Goal: Ask a question

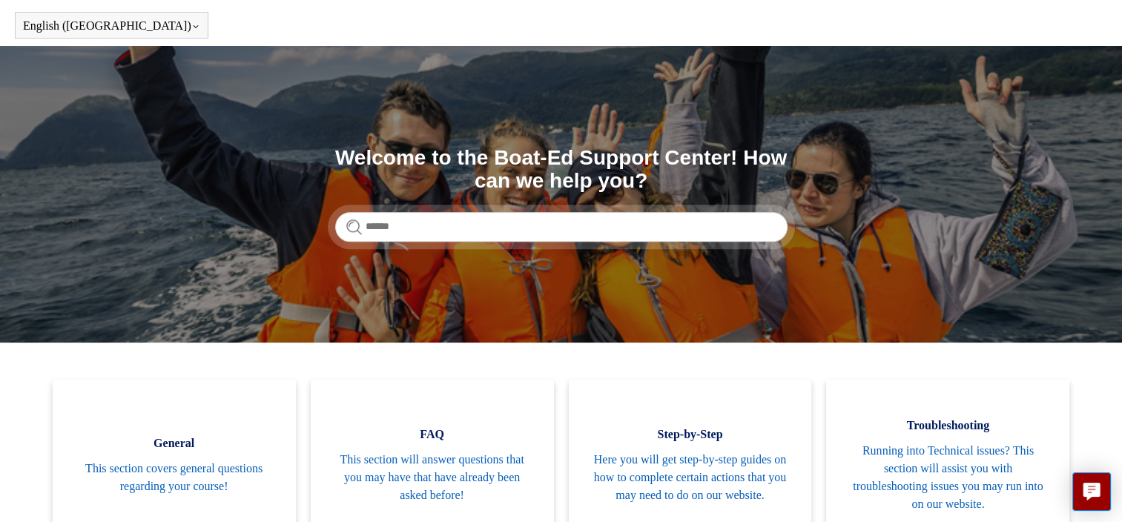
scroll to position [74, 0]
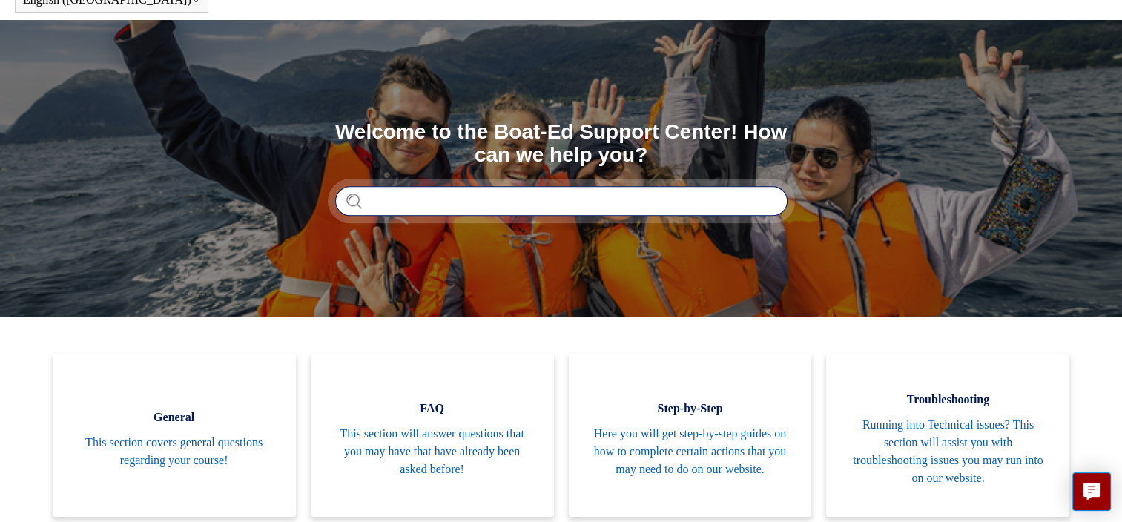
click at [457, 205] on input "Search" at bounding box center [561, 201] width 452 height 30
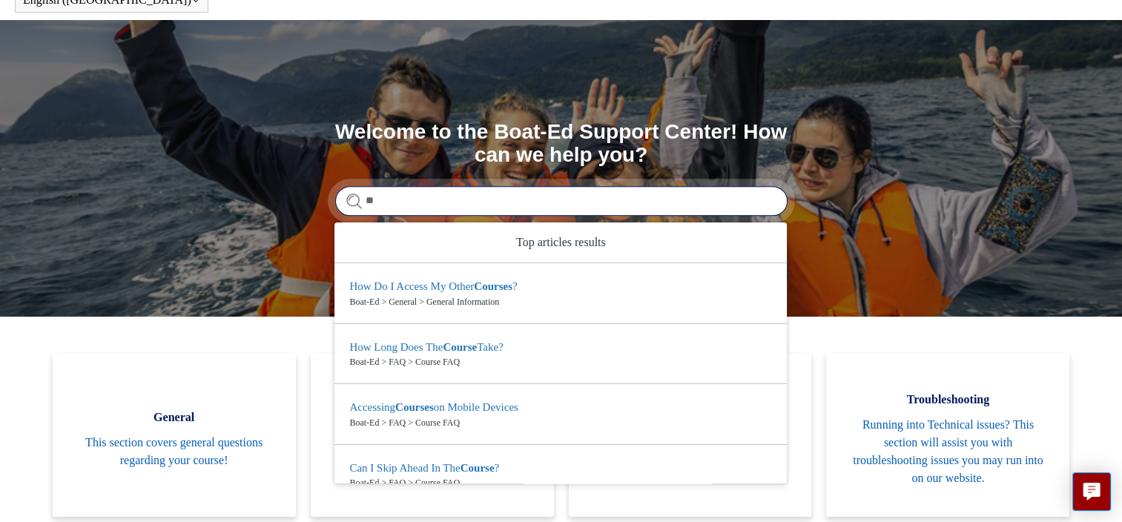
scroll to position [141, 0]
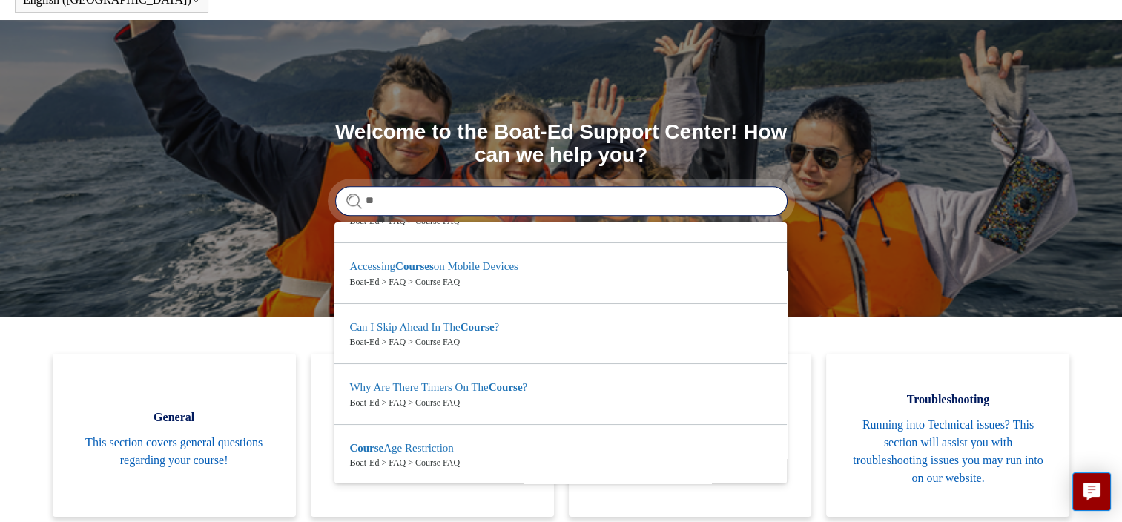
type input "*"
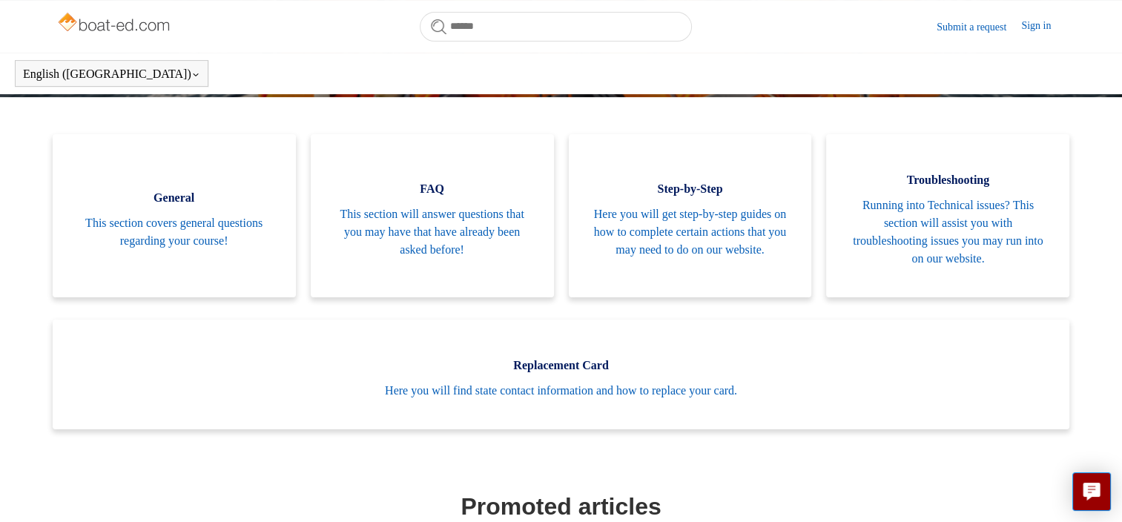
scroll to position [0, 0]
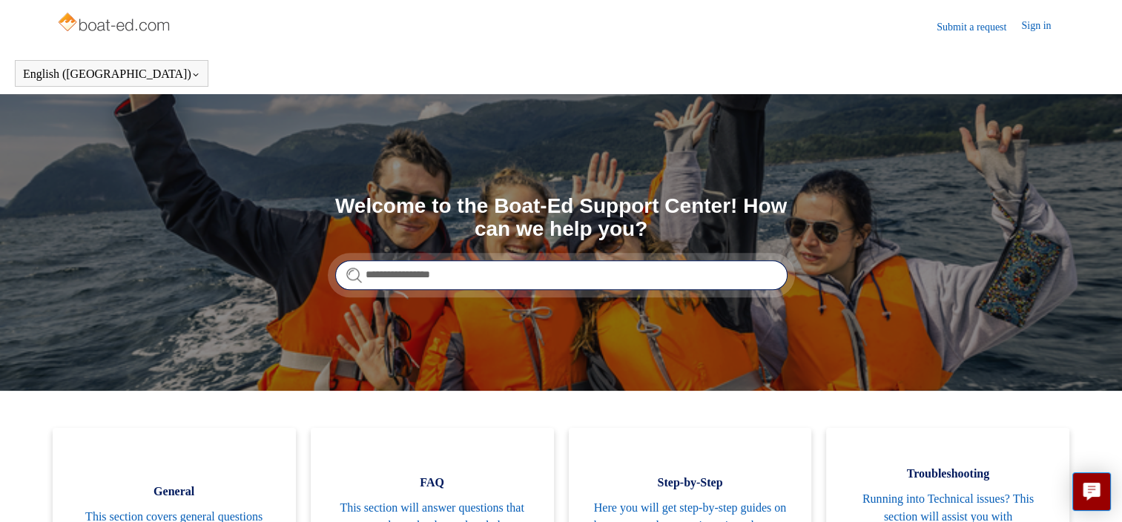
type input "**********"
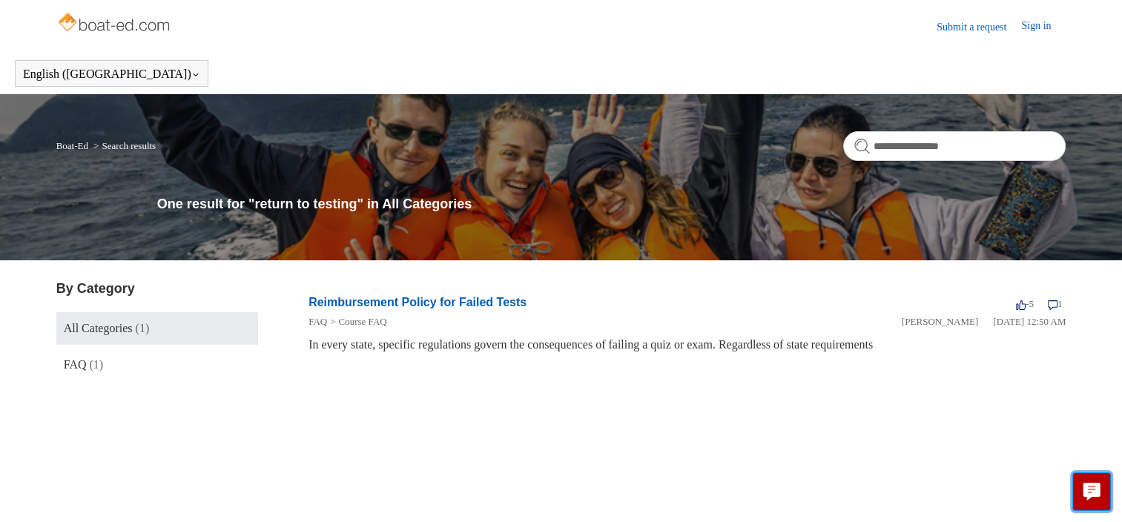
click at [1104, 495] on button "Live chat" at bounding box center [1092, 491] width 39 height 39
